Goal: Browse casually: Explore the website without a specific task or goal

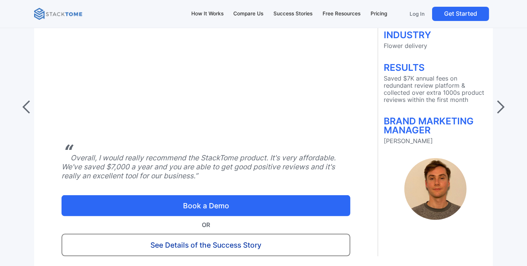
scroll to position [2998, 0]
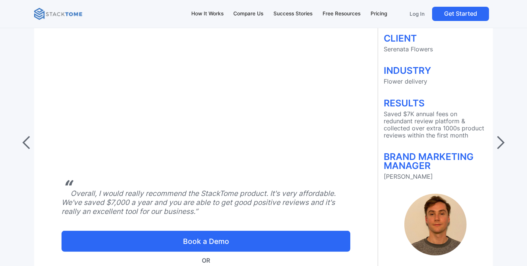
click at [515, 132] on div "Customer Success Stories $7K saved & 1000 additional product reviews collected …" at bounding box center [263, 125] width 527 height 513
click at [511, 135] on div "next slide" at bounding box center [500, 143] width 30 height 373
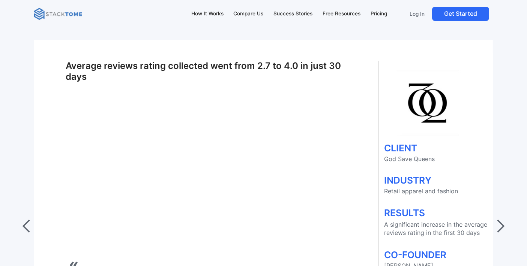
scroll to position [2956, 0]
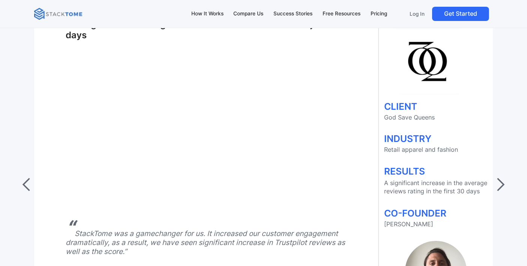
click at [503, 179] on div "next slide" at bounding box center [499, 184] width 15 height 15
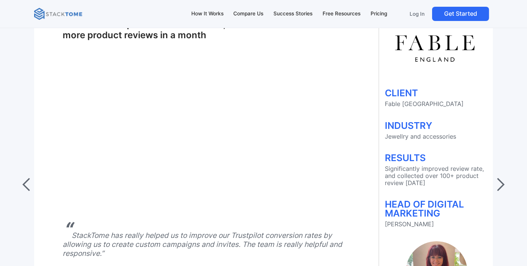
click at [501, 185] on div "next slide" at bounding box center [499, 184] width 15 height 15
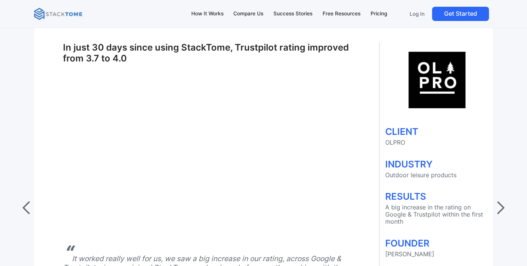
scroll to position [2915, 0]
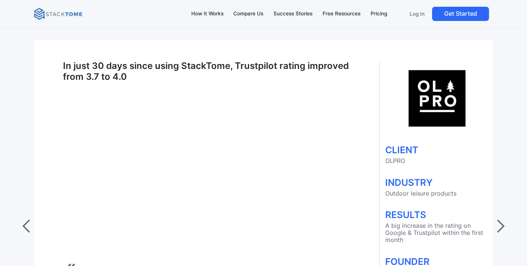
click at [500, 210] on div "next slide" at bounding box center [500, 226] width 30 height 373
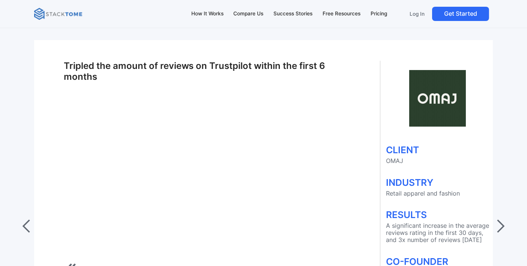
click at [500, 210] on div "next slide" at bounding box center [500, 226] width 30 height 373
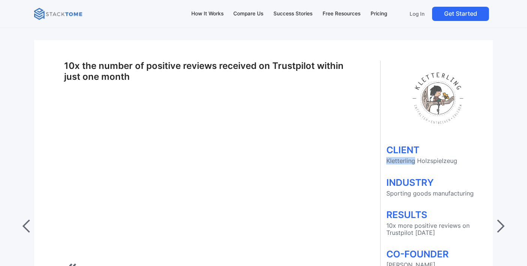
drag, startPoint x: 385, startPoint y: 156, endPoint x: 412, endPoint y: 158, distance: 27.5
click at [412, 158] on p "Kletterling Holzspielzeug" at bounding box center [437, 160] width 103 height 7
copy p "Kletterling"
click at [498, 219] on div "next slide" at bounding box center [499, 226] width 15 height 15
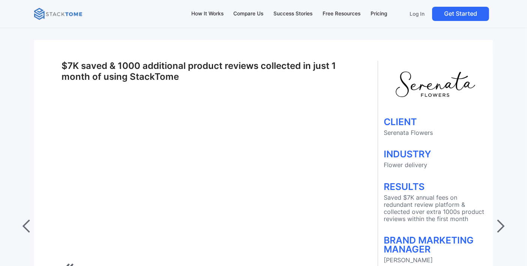
click at [498, 219] on div "next slide" at bounding box center [499, 226] width 15 height 15
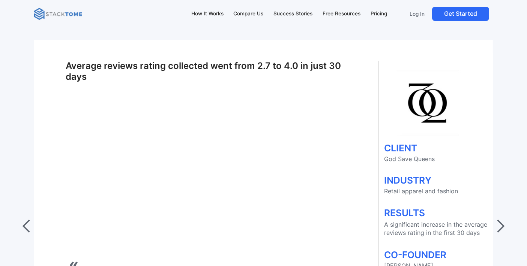
click at [504, 219] on div "next slide" at bounding box center [499, 226] width 15 height 15
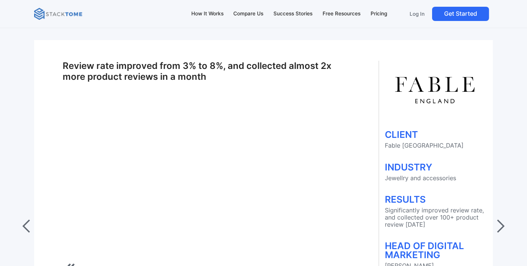
click at [504, 219] on div "next slide" at bounding box center [499, 226] width 15 height 15
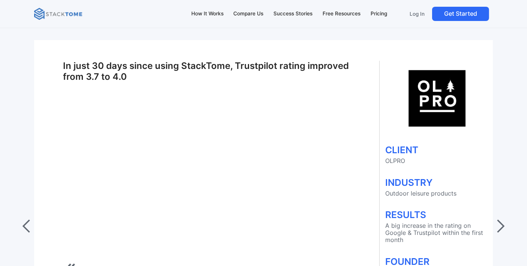
click at [504, 219] on div "next slide" at bounding box center [499, 226] width 15 height 15
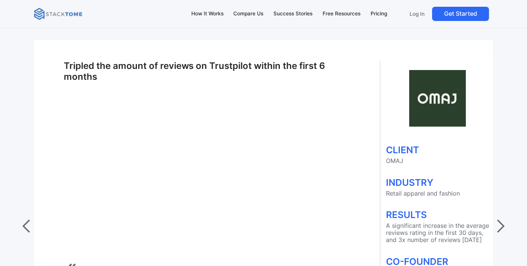
click at [502, 219] on div "next slide" at bounding box center [499, 226] width 15 height 15
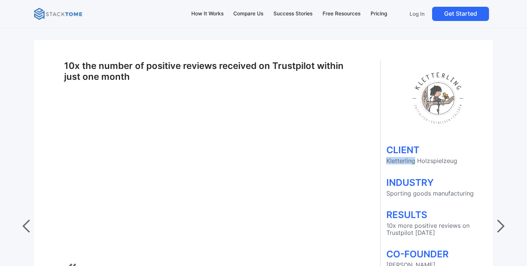
copy p "Kletterling"
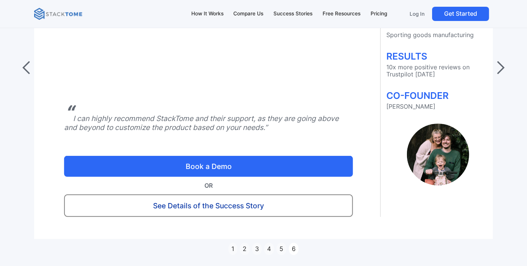
scroll to position [3040, 0]
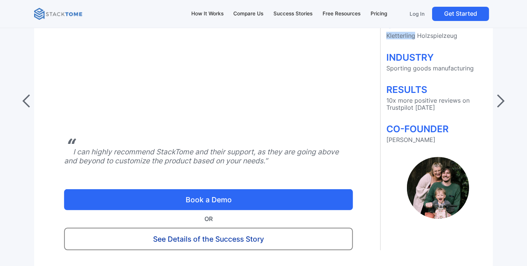
click at [506, 94] on div "next slide" at bounding box center [499, 101] width 15 height 15
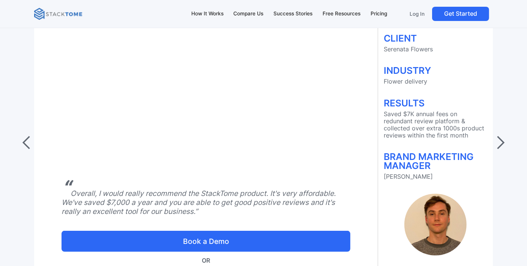
click at [507, 135] on div "next slide" at bounding box center [499, 142] width 15 height 15
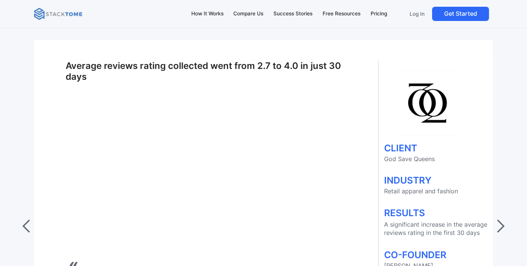
scroll to position [2956, 0]
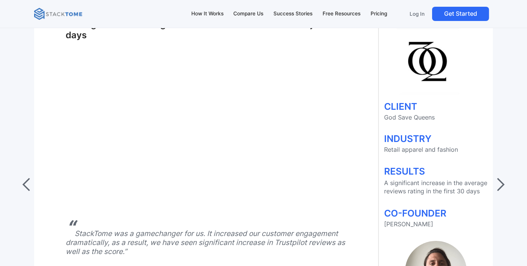
click at [509, 180] on div "next slide" at bounding box center [500, 185] width 30 height 373
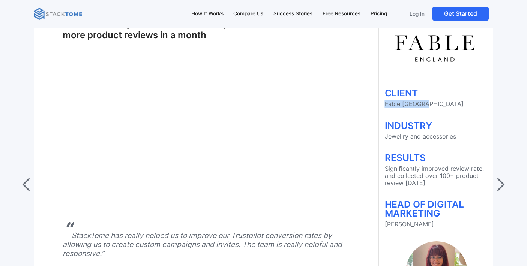
drag, startPoint x: 425, startPoint y: 98, endPoint x: 384, endPoint y: 97, distance: 41.2
click at [385, 100] on p "Fable [GEOGRAPHIC_DATA]" at bounding box center [436, 103] width 103 height 7
copy p "Fable [GEOGRAPHIC_DATA]"
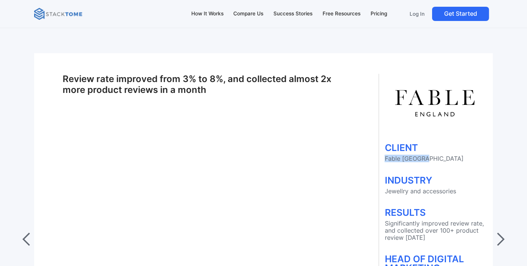
scroll to position [2915, 0]
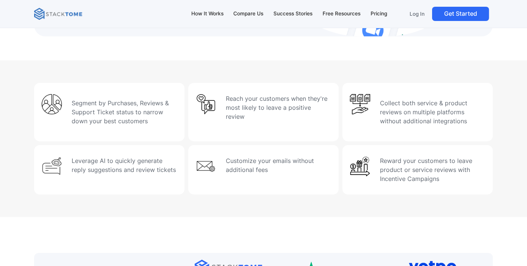
scroll to position [2246, 0]
